Goal: Obtain resource: Download file/media

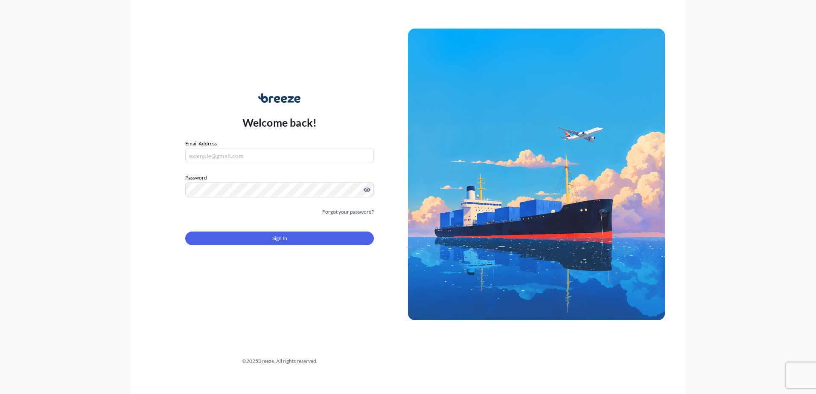
type input "[PERSON_NAME][EMAIL_ADDRESS][DOMAIN_NAME]"
click at [248, 233] on button "Sign In" at bounding box center [279, 239] width 189 height 14
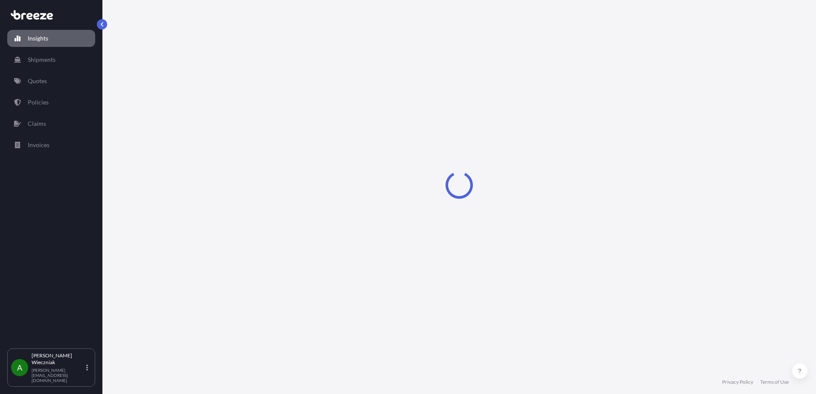
select select "2025"
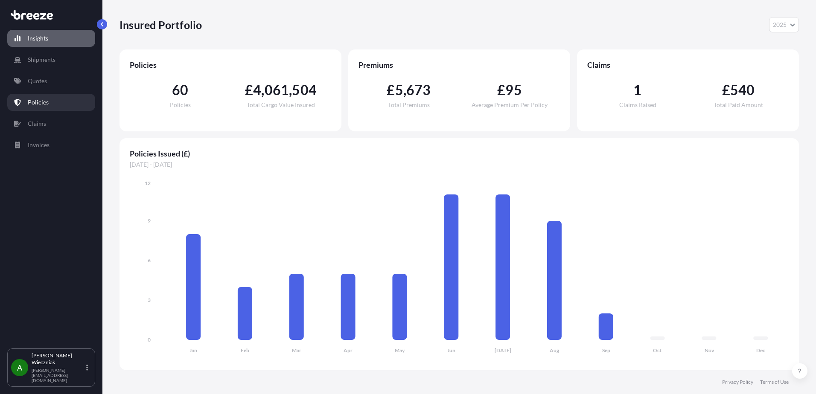
click at [45, 99] on p "Policies" at bounding box center [38, 102] width 21 height 9
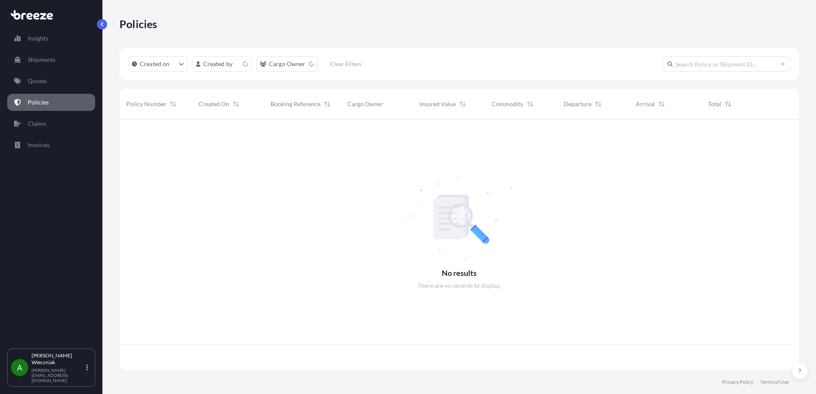
scroll to position [249, 673]
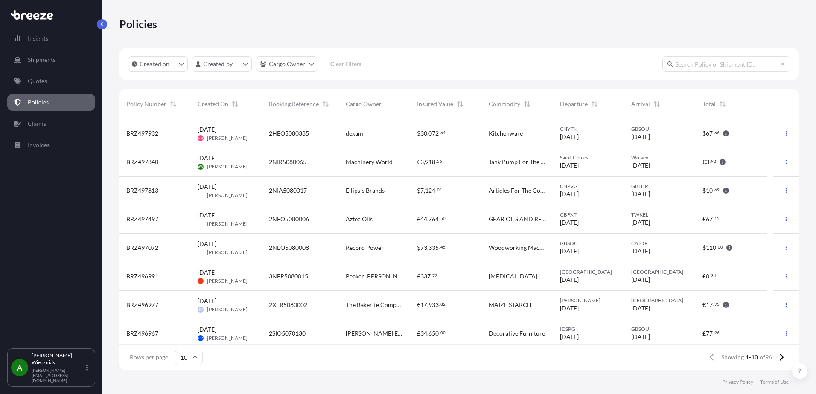
click at [364, 159] on span "Machinery World" at bounding box center [369, 162] width 47 height 9
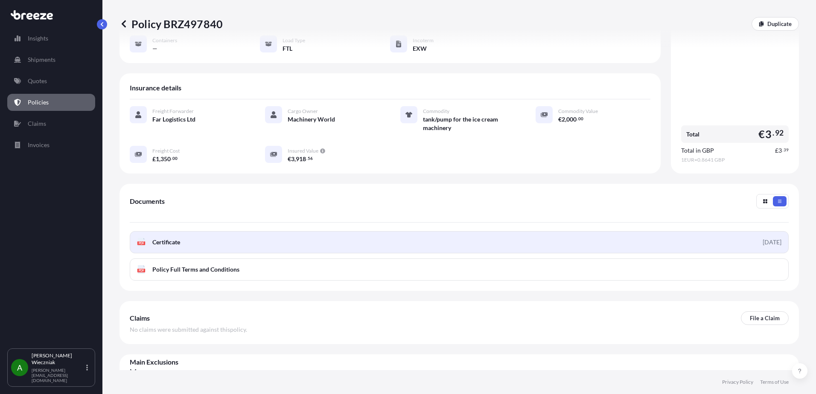
scroll to position [119, 0]
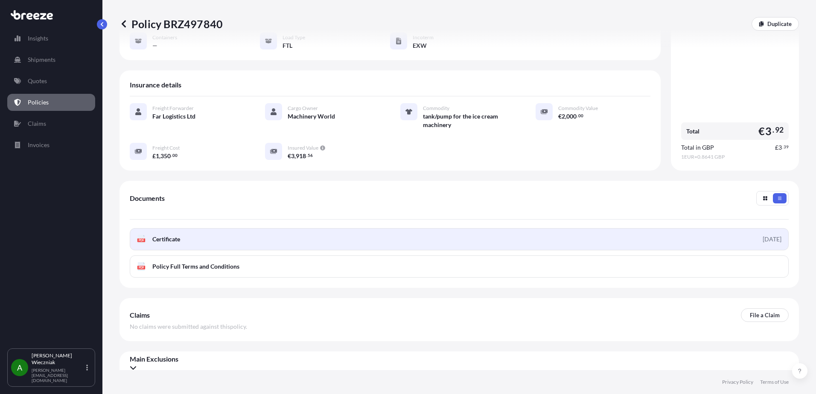
click at [243, 232] on link "PDF Certificate [DATE]" at bounding box center [459, 239] width 659 height 22
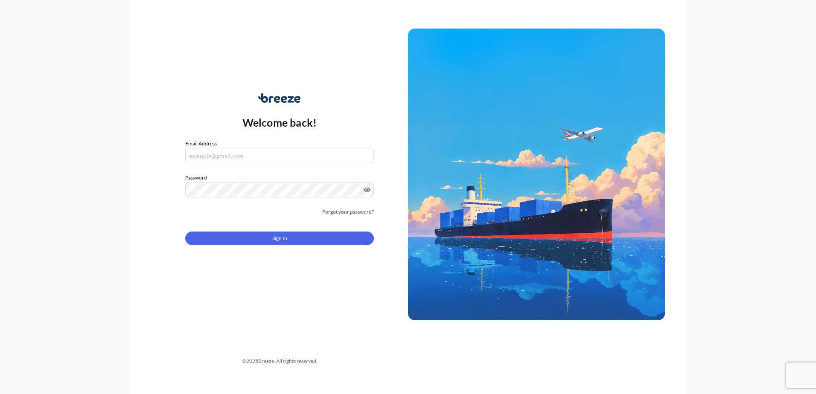
type input "[PERSON_NAME][EMAIL_ADDRESS][DOMAIN_NAME]"
click at [265, 231] on div "Sign In" at bounding box center [279, 236] width 189 height 19
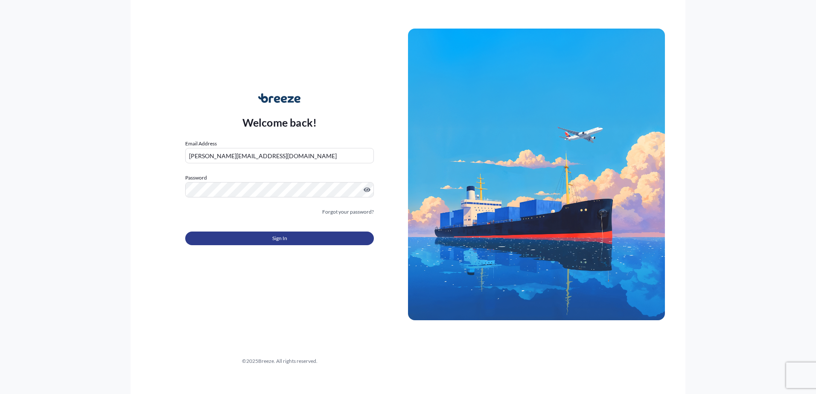
click at [228, 234] on button "Sign In" at bounding box center [279, 239] width 189 height 14
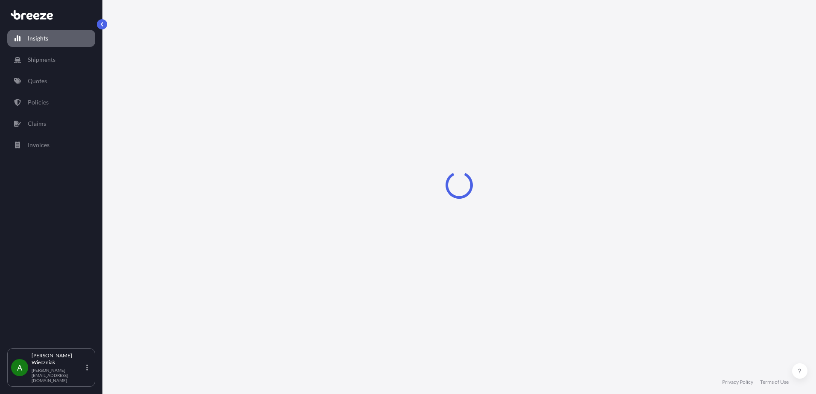
click at [41, 105] on p "Policies" at bounding box center [38, 102] width 21 height 9
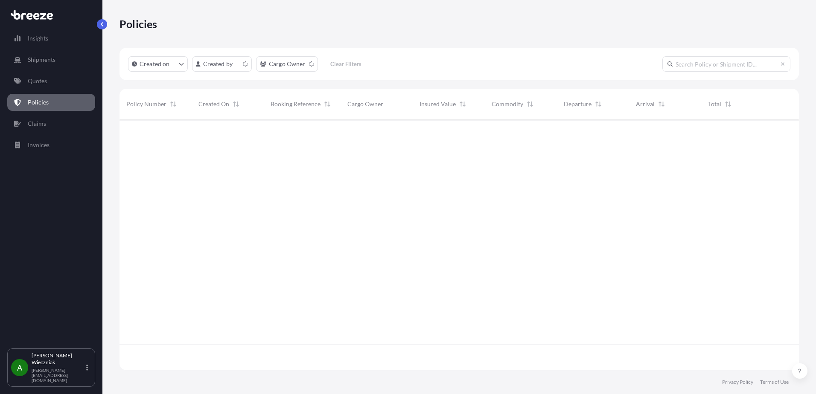
scroll to position [249, 673]
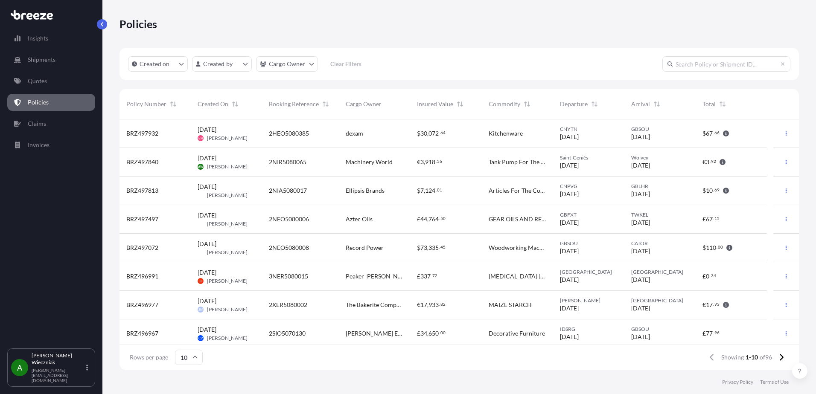
click at [216, 158] on span "[DATE]" at bounding box center [207, 158] width 19 height 9
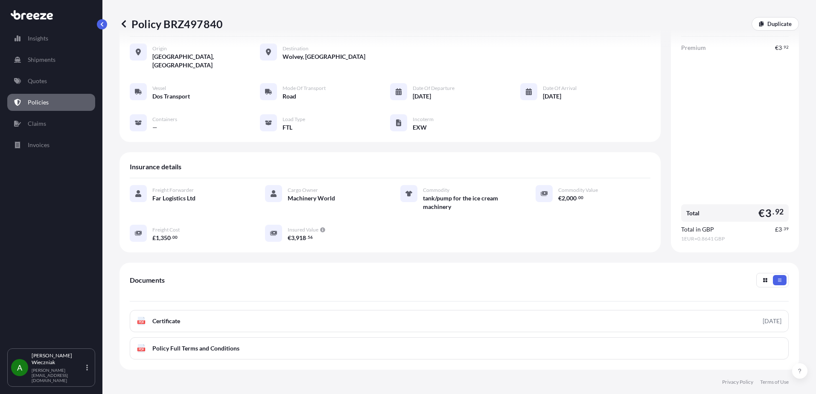
scroll to position [85, 0]
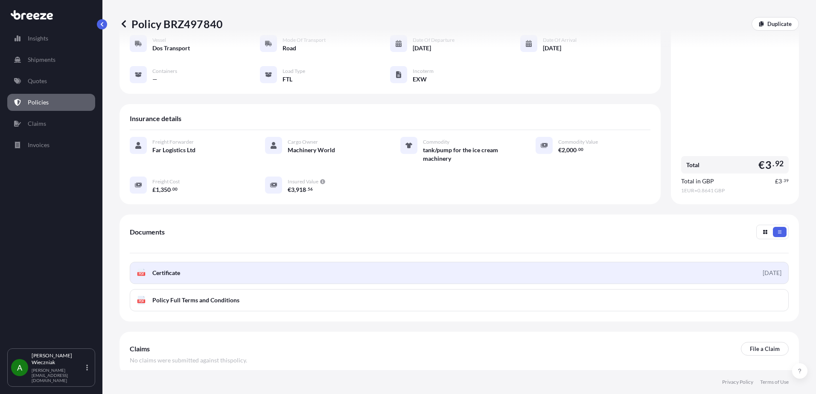
click at [668, 268] on link "PDF Certificate [DATE]" at bounding box center [459, 273] width 659 height 22
